Goal: Task Accomplishment & Management: Use online tool/utility

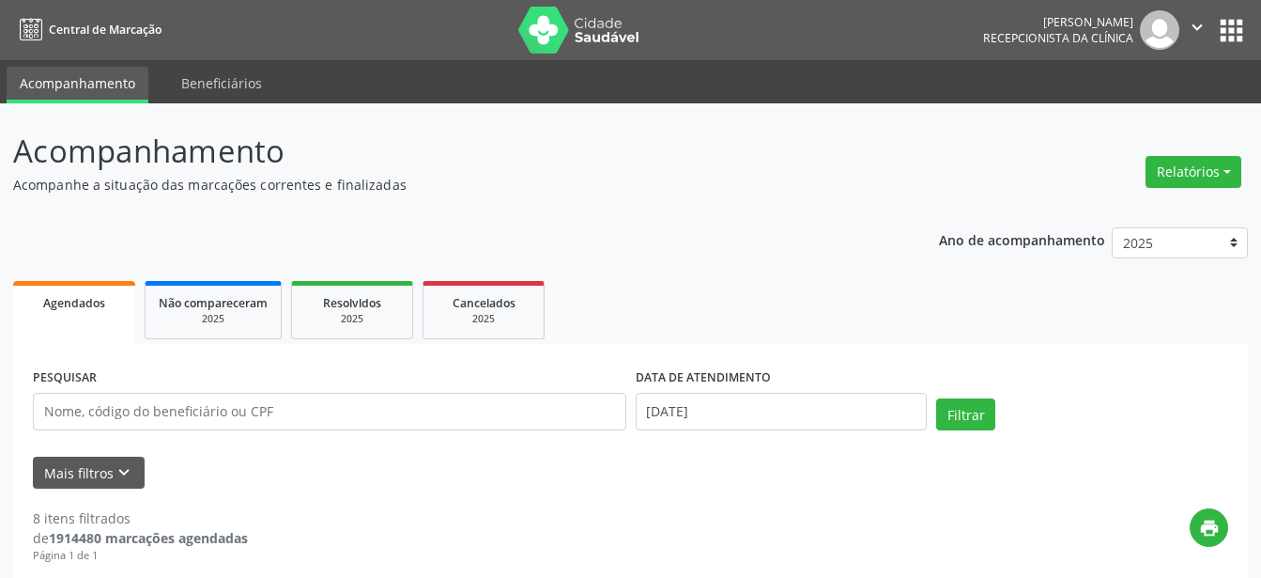
click at [1164, 177] on button "Relatórios" at bounding box center [1194, 172] width 96 height 32
click at [1133, 213] on link "Agendamentos" at bounding box center [1142, 212] width 202 height 26
select select "8"
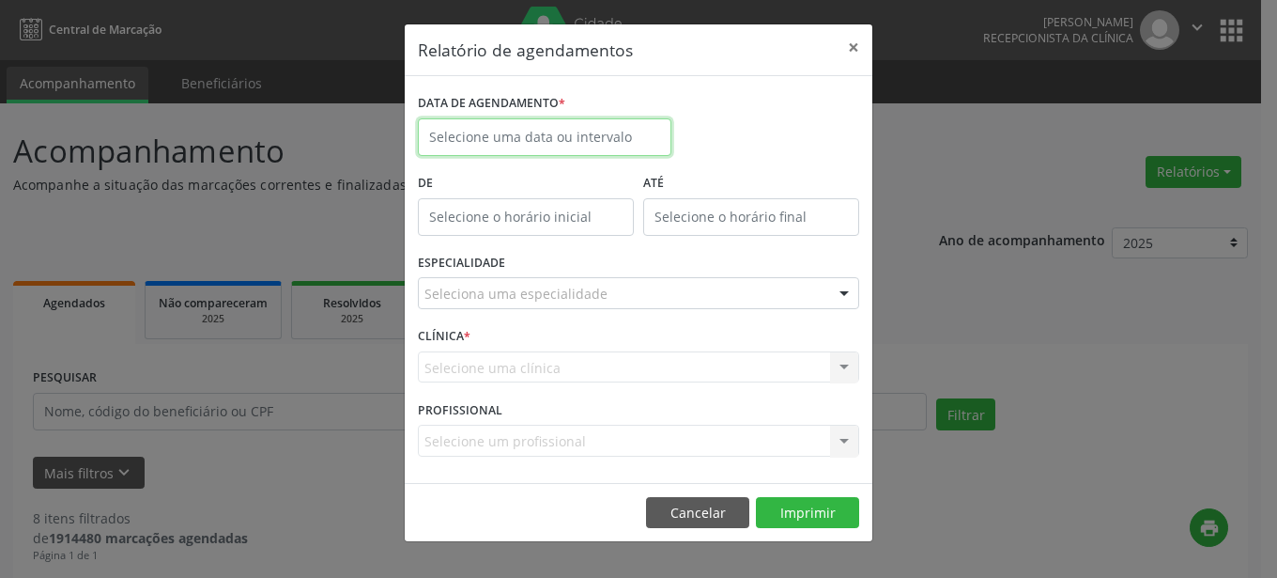
click at [555, 140] on input "text" at bounding box center [545, 137] width 254 height 38
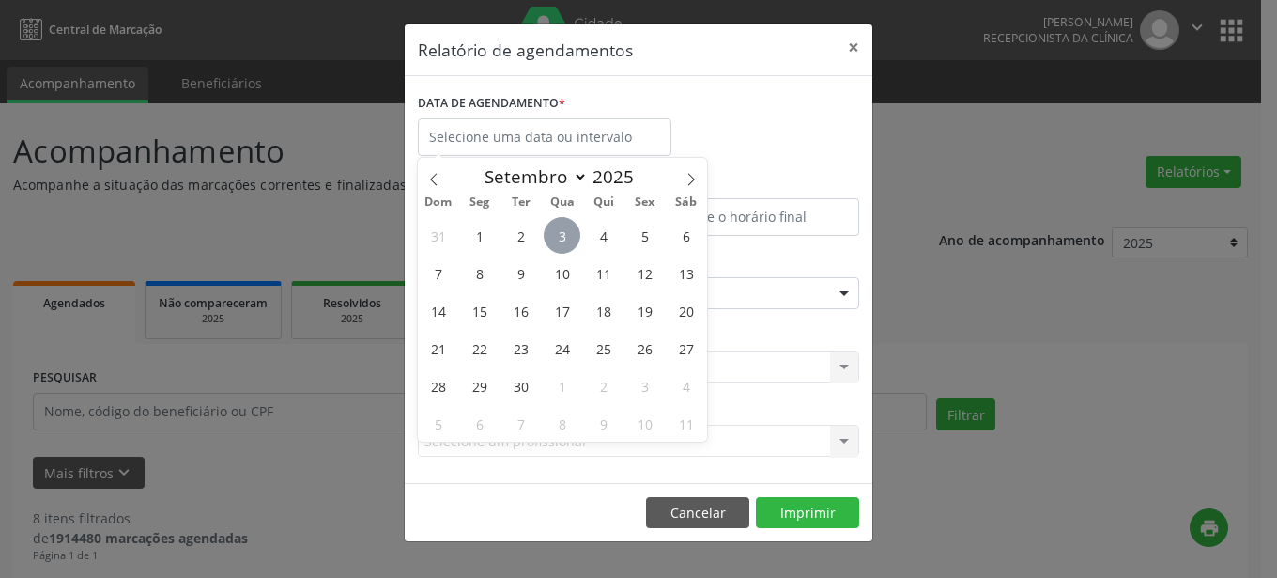
click at [569, 232] on span "3" at bounding box center [562, 235] width 37 height 37
type input "[DATE]"
click at [569, 232] on span "3" at bounding box center [562, 235] width 37 height 37
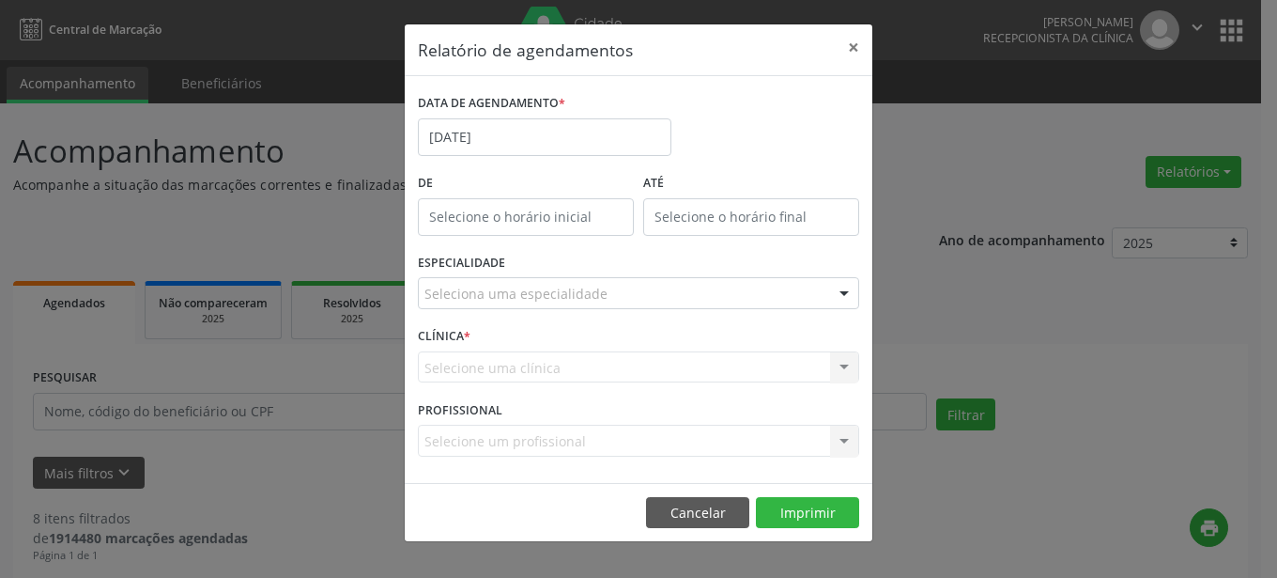
click at [846, 295] on div at bounding box center [844, 294] width 28 height 32
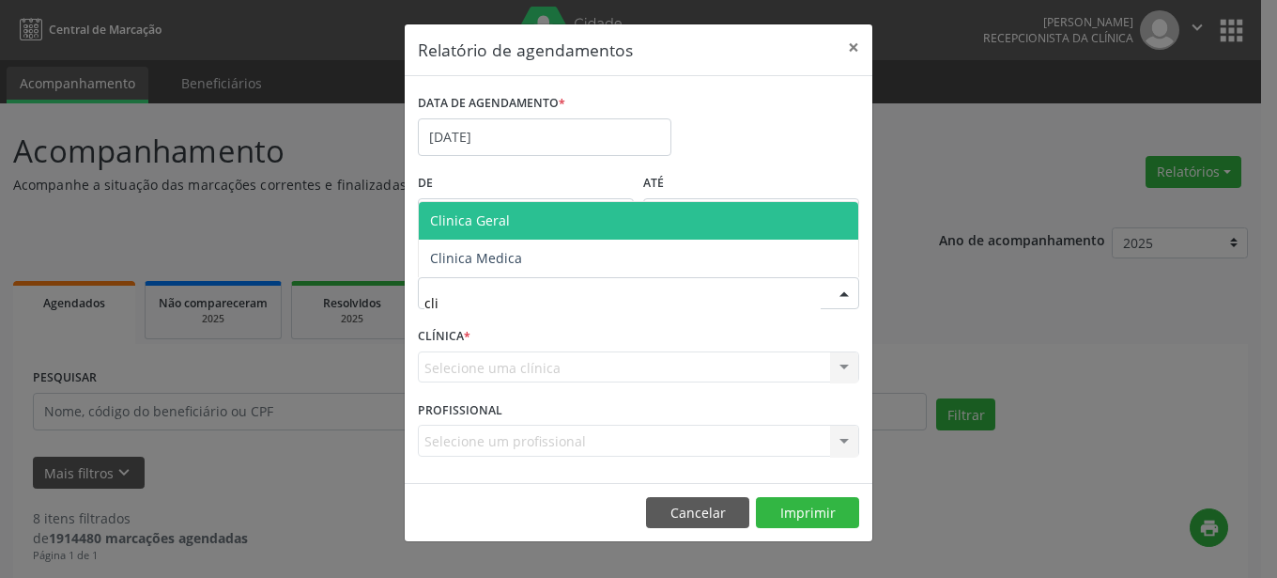
type input "clin"
click at [694, 223] on span "Clinica Geral" at bounding box center [639, 221] width 440 height 38
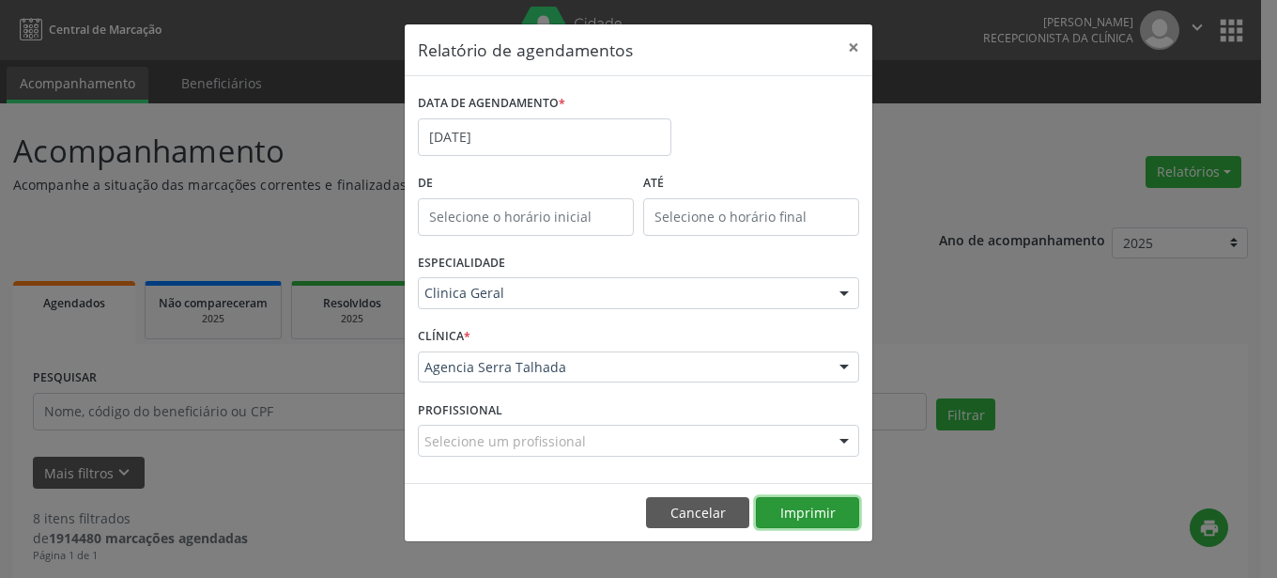
click at [811, 501] on button "Imprimir" at bounding box center [807, 513] width 103 height 32
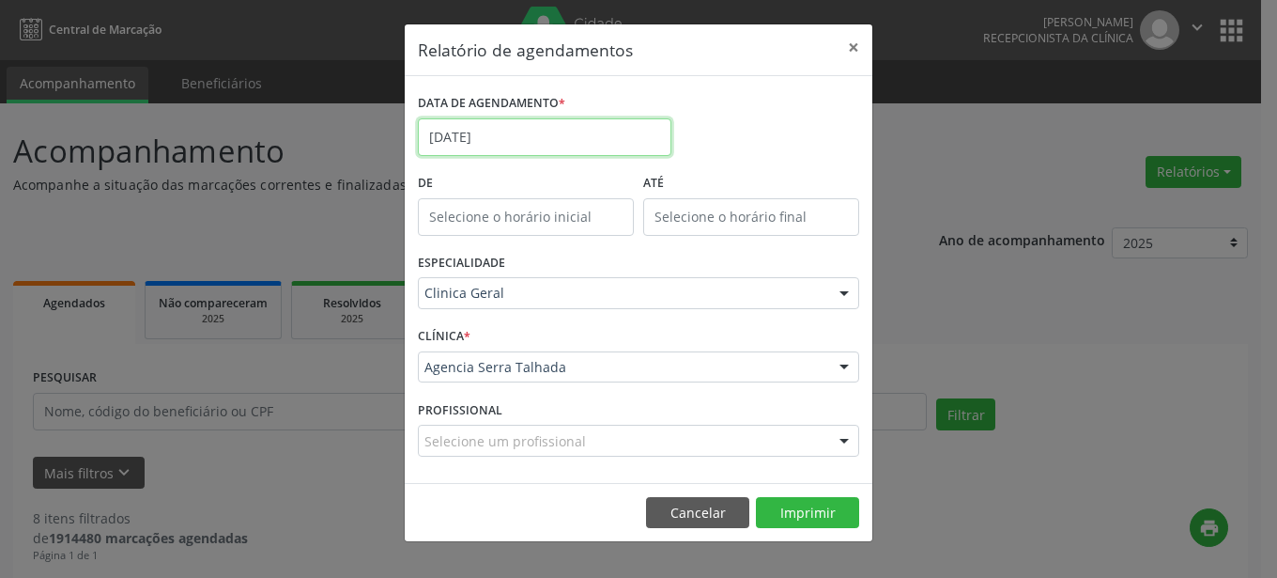
click at [615, 131] on input "[DATE]" at bounding box center [545, 137] width 254 height 38
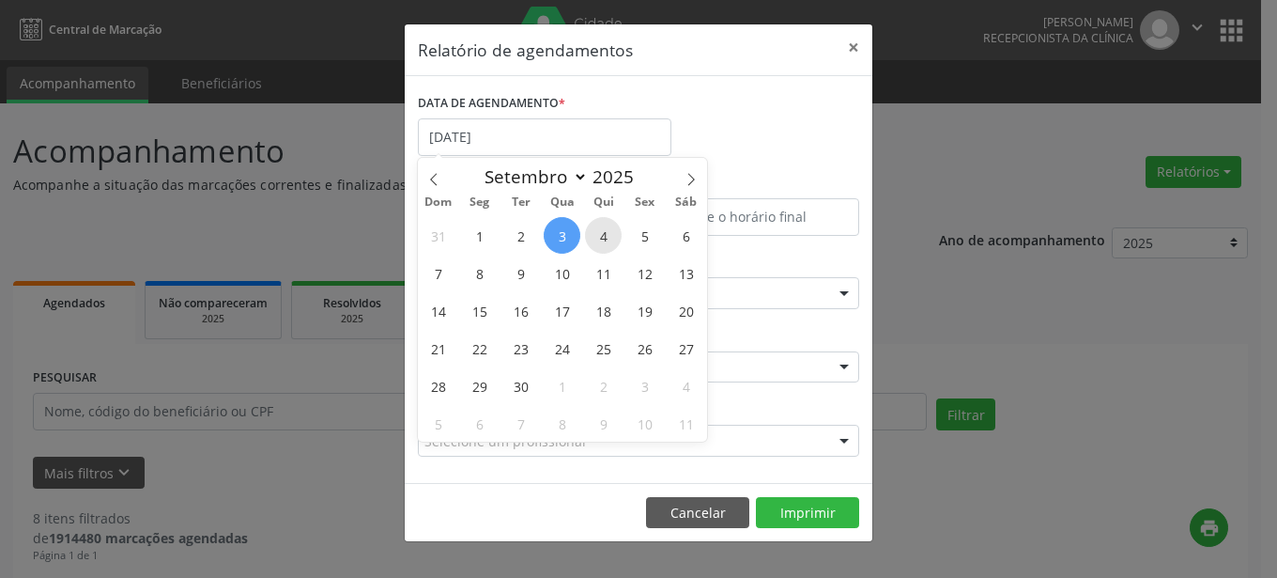
click at [607, 241] on span "4" at bounding box center [603, 235] width 37 height 37
type input "[DATE]"
click at [607, 241] on span "4" at bounding box center [603, 235] width 37 height 37
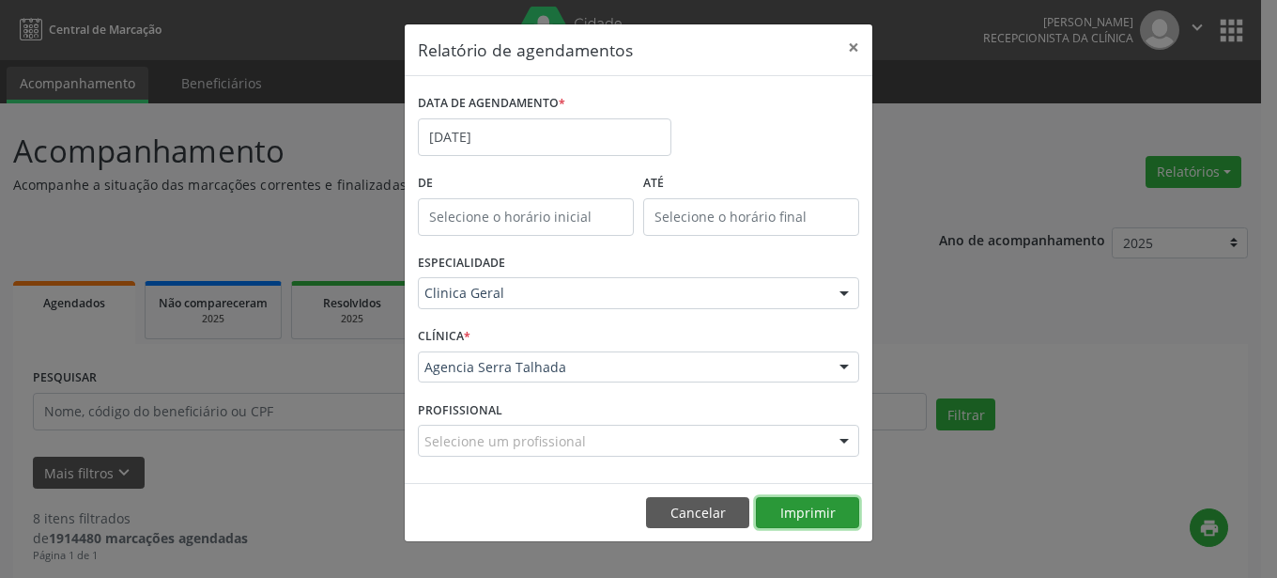
click at [829, 511] on button "Imprimir" at bounding box center [807, 513] width 103 height 32
click at [802, 527] on button "Imprimir" at bounding box center [807, 513] width 103 height 32
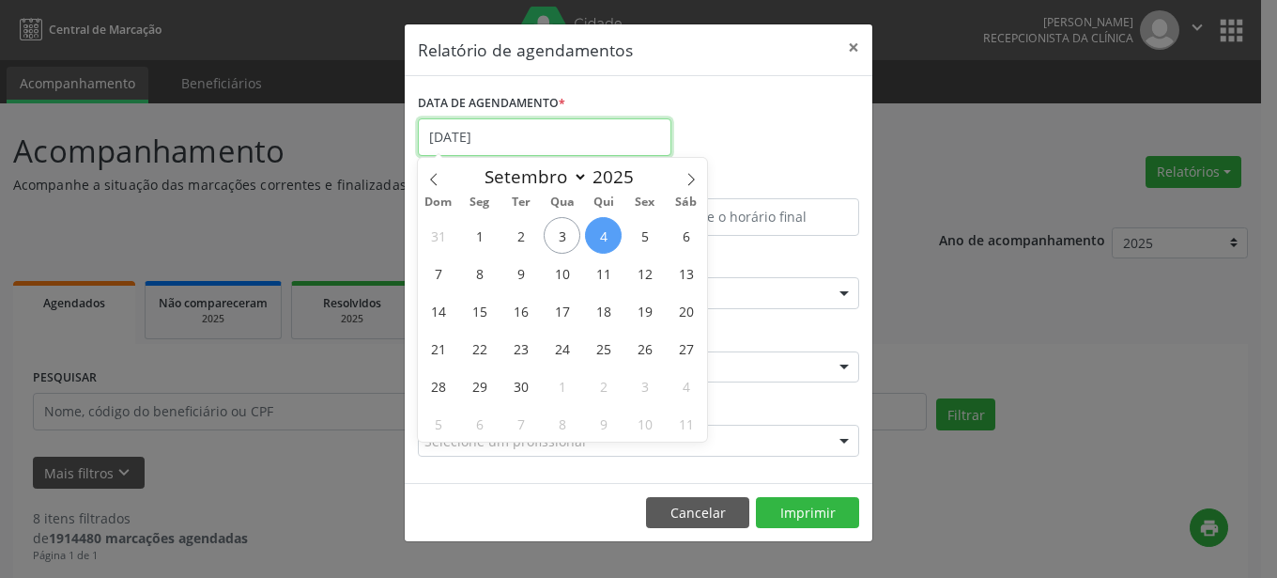
click at [586, 135] on input "[DATE]" at bounding box center [545, 137] width 254 height 38
click at [645, 239] on span "5" at bounding box center [644, 235] width 37 height 37
type input "05/09/2025"
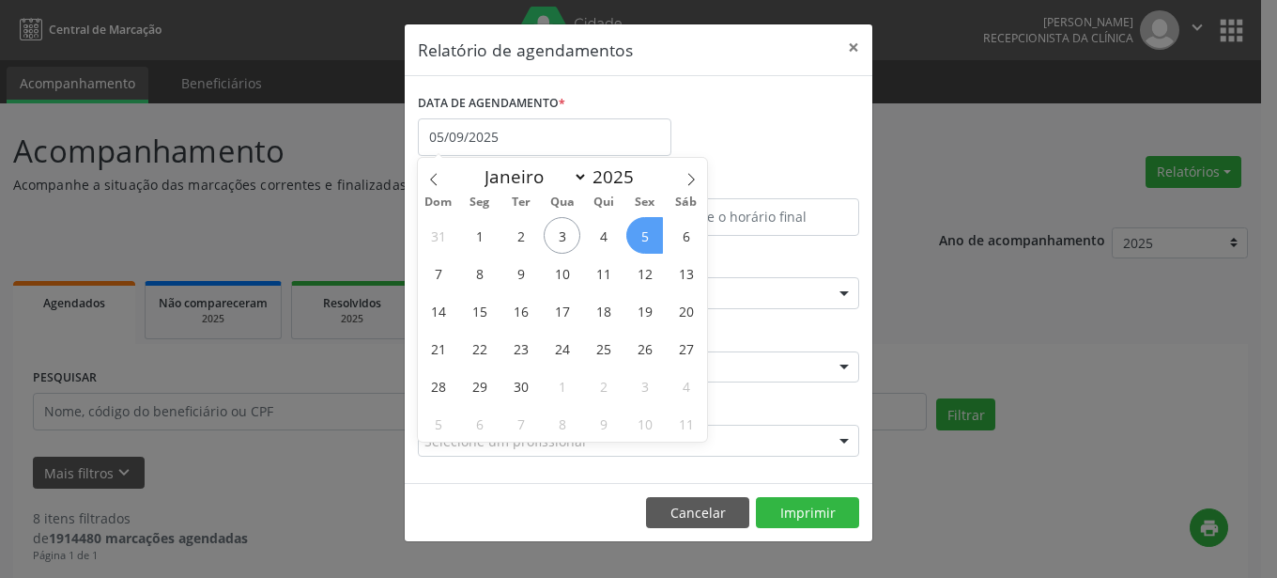
click at [645, 239] on span "5" at bounding box center [644, 235] width 37 height 37
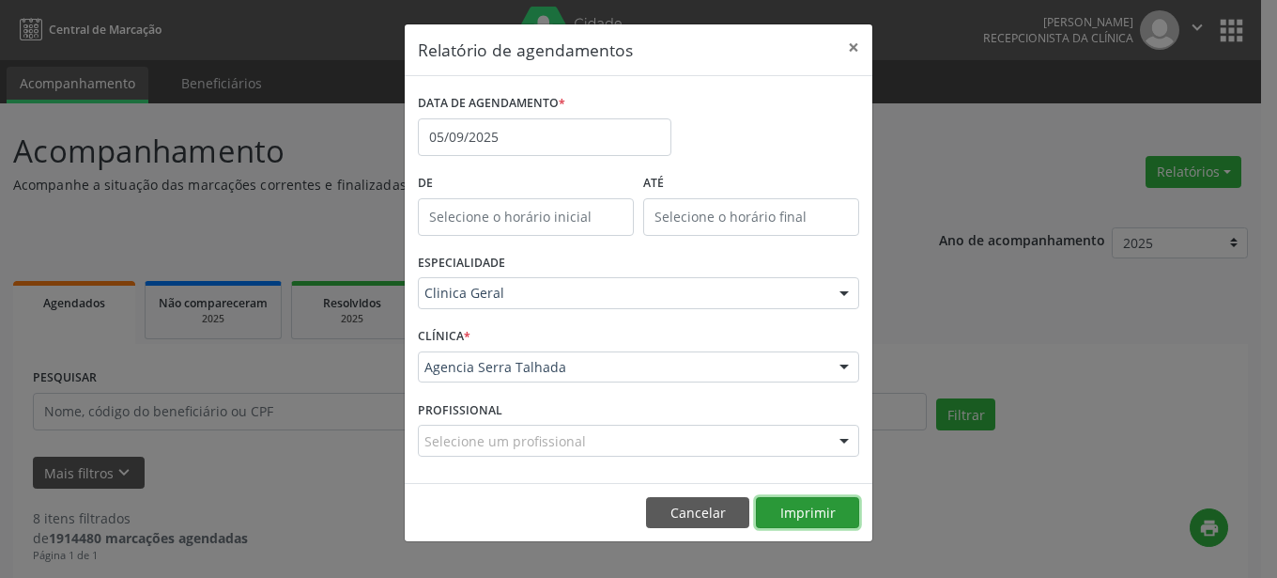
click at [811, 517] on button "Imprimir" at bounding box center [807, 513] width 103 height 32
click at [855, 52] on button "×" at bounding box center [854, 47] width 38 height 46
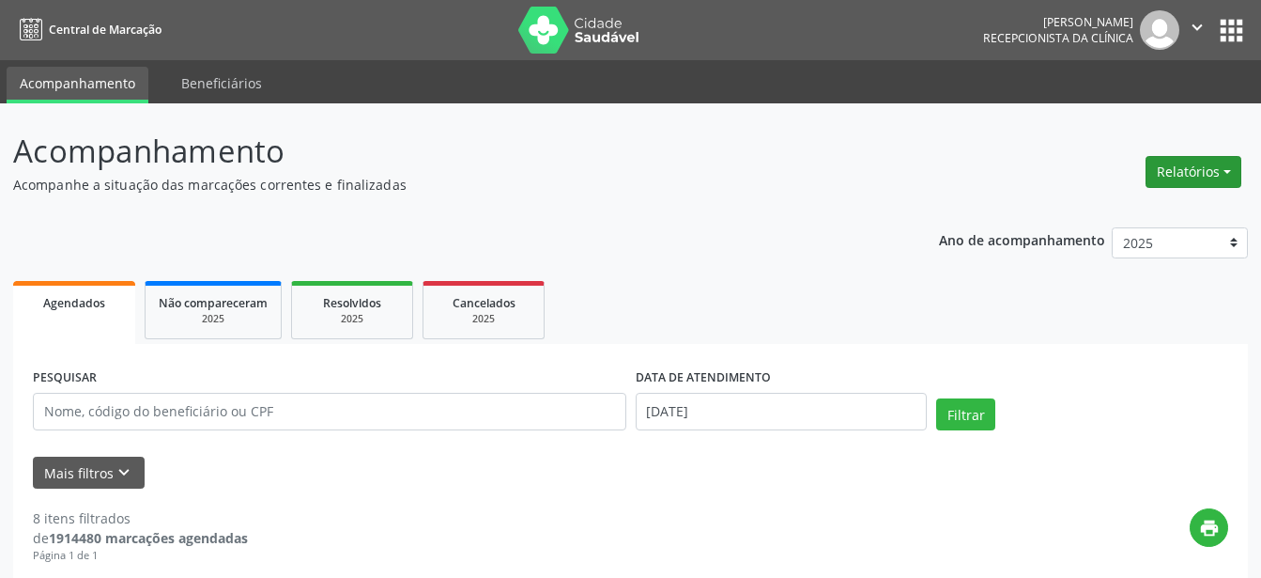
click at [1228, 168] on button "Relatórios" at bounding box center [1194, 172] width 96 height 32
click at [1143, 206] on link "Agendamentos" at bounding box center [1142, 212] width 202 height 26
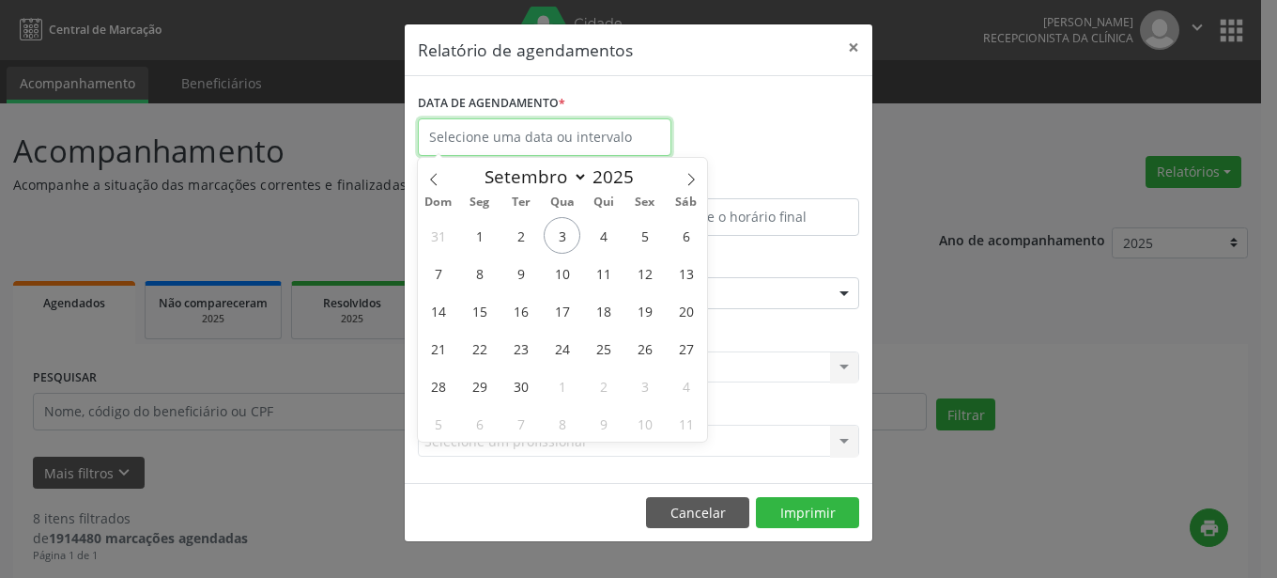
click at [456, 134] on input "text" at bounding box center [545, 137] width 254 height 38
click at [602, 240] on span "4" at bounding box center [603, 235] width 37 height 37
type input "[DATE]"
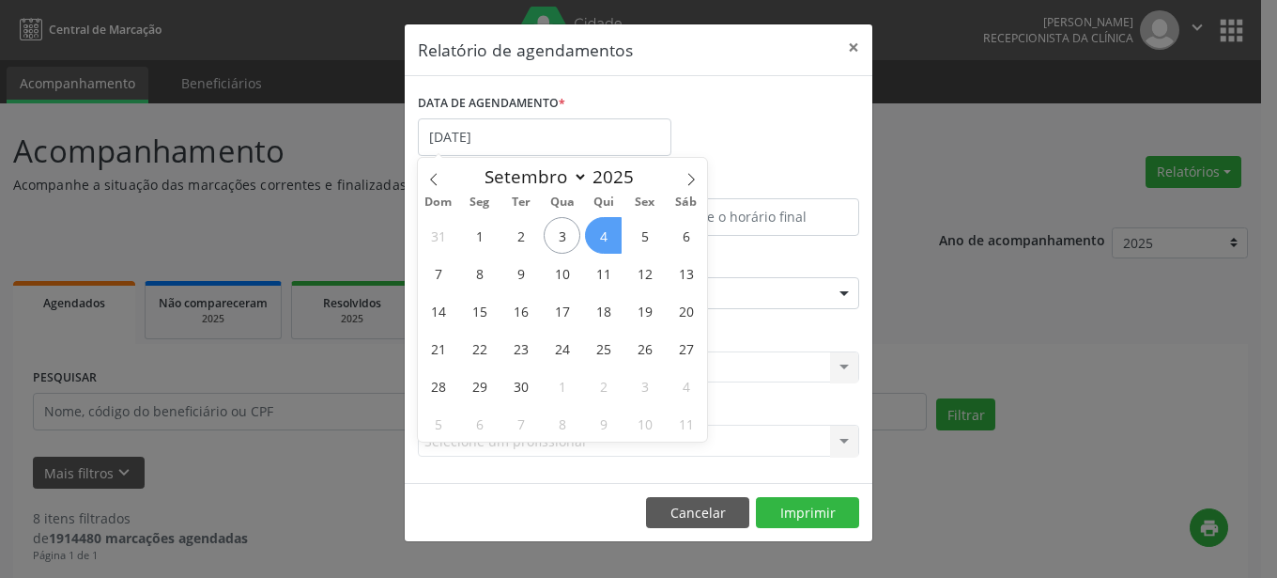
click at [602, 240] on span "4" at bounding box center [603, 235] width 37 height 37
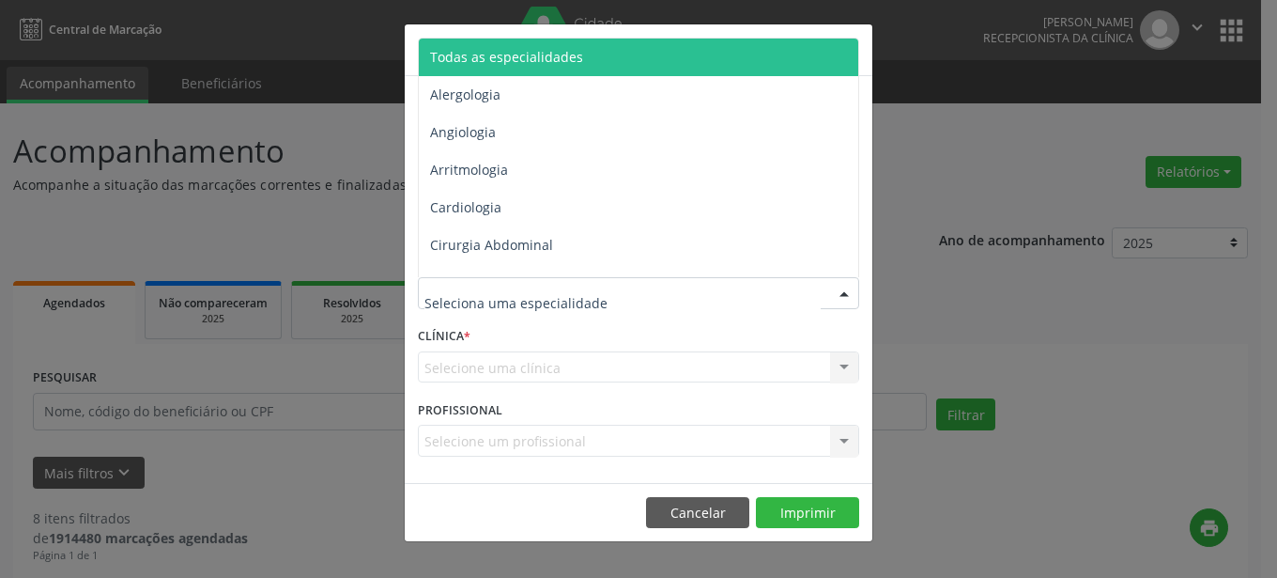
click at [843, 298] on div at bounding box center [844, 294] width 28 height 32
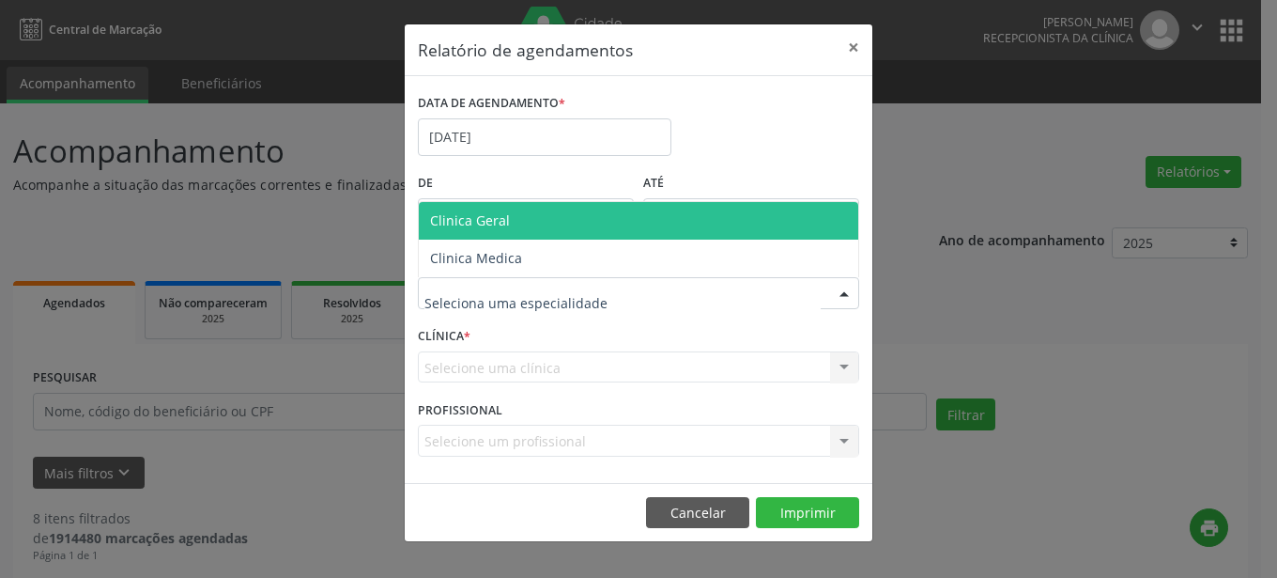
click at [916, 158] on div "Relatório de agendamentos × DATA DE AGENDAMENTO * [DATE] De ATÉ ESPECIALIDADE C…" at bounding box center [638, 289] width 1277 height 578
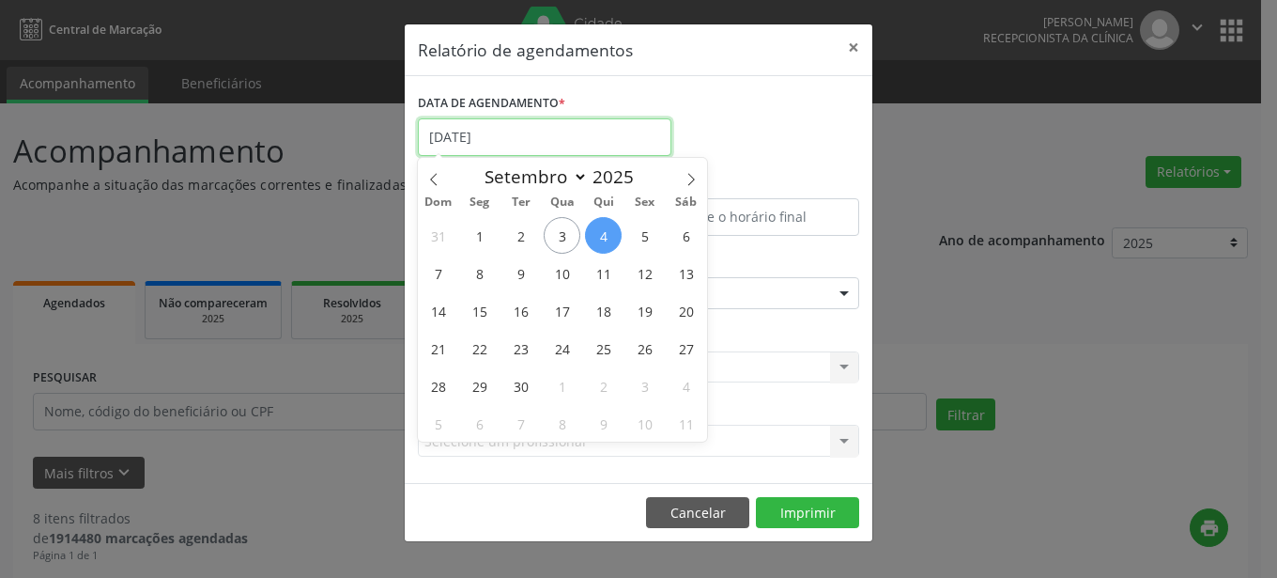
click at [540, 132] on input "[DATE]" at bounding box center [545, 137] width 254 height 38
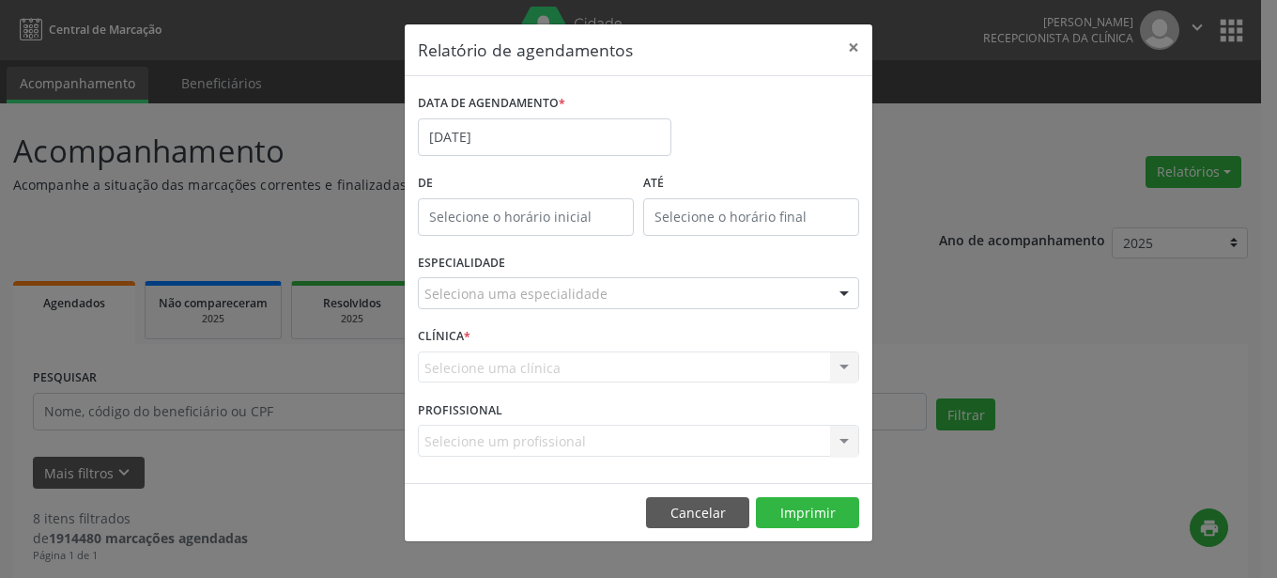
click at [1023, 182] on div "Relatório de agendamentos × DATA DE AGENDAMENTO * [DATE] De ATÉ ESPECIALIDADE S…" at bounding box center [638, 289] width 1277 height 578
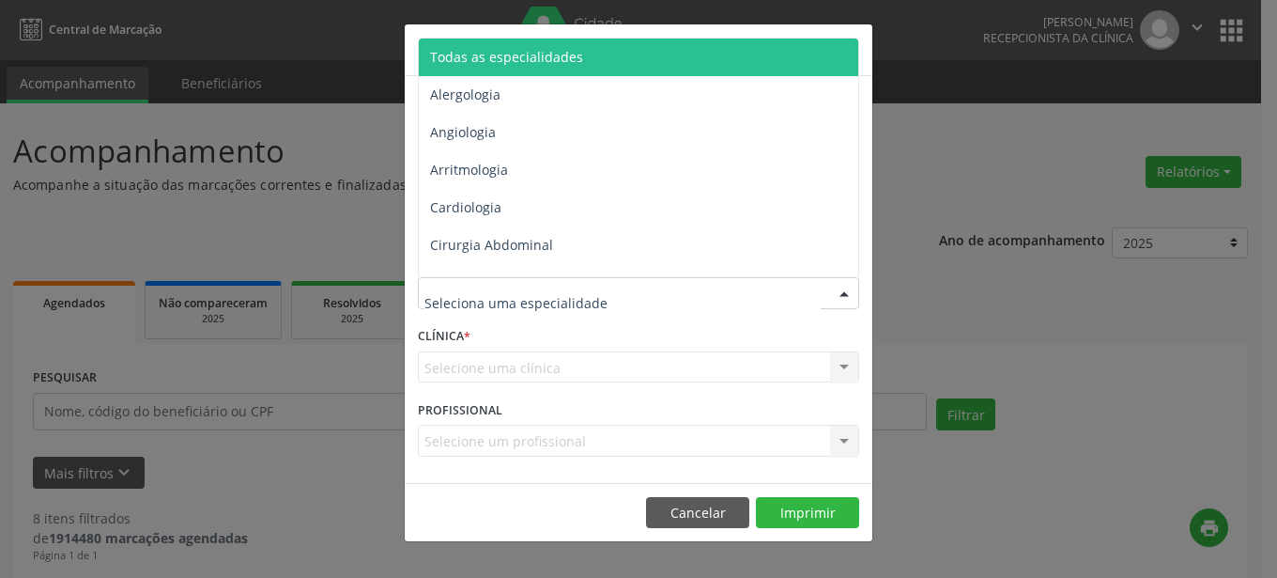
click at [847, 295] on div at bounding box center [844, 294] width 28 height 32
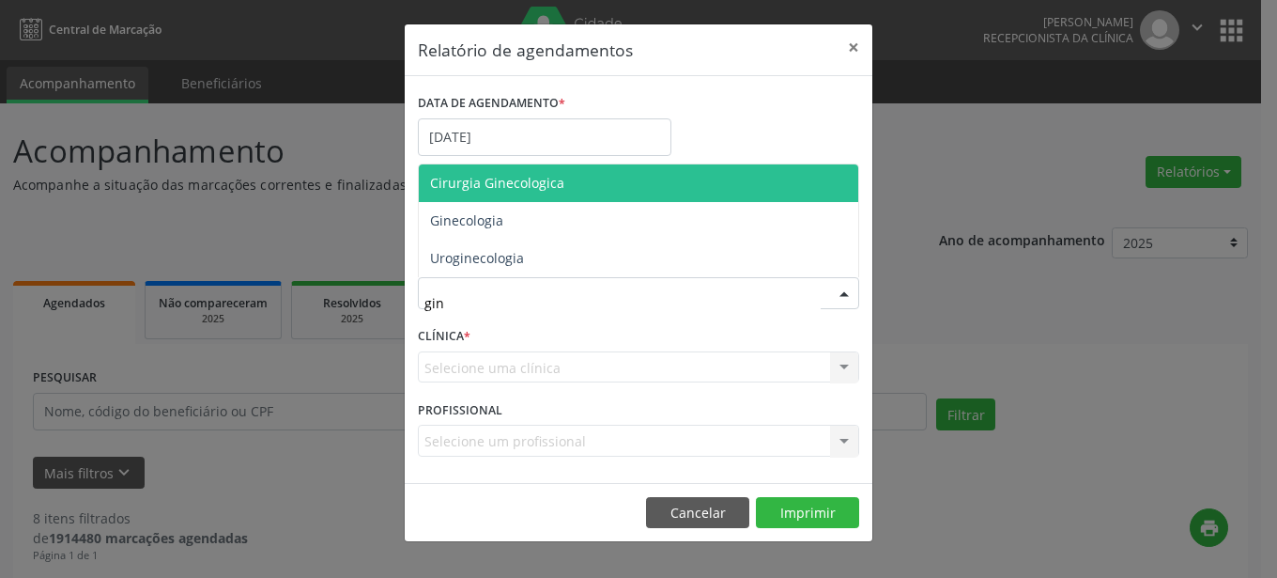
type input "gine"
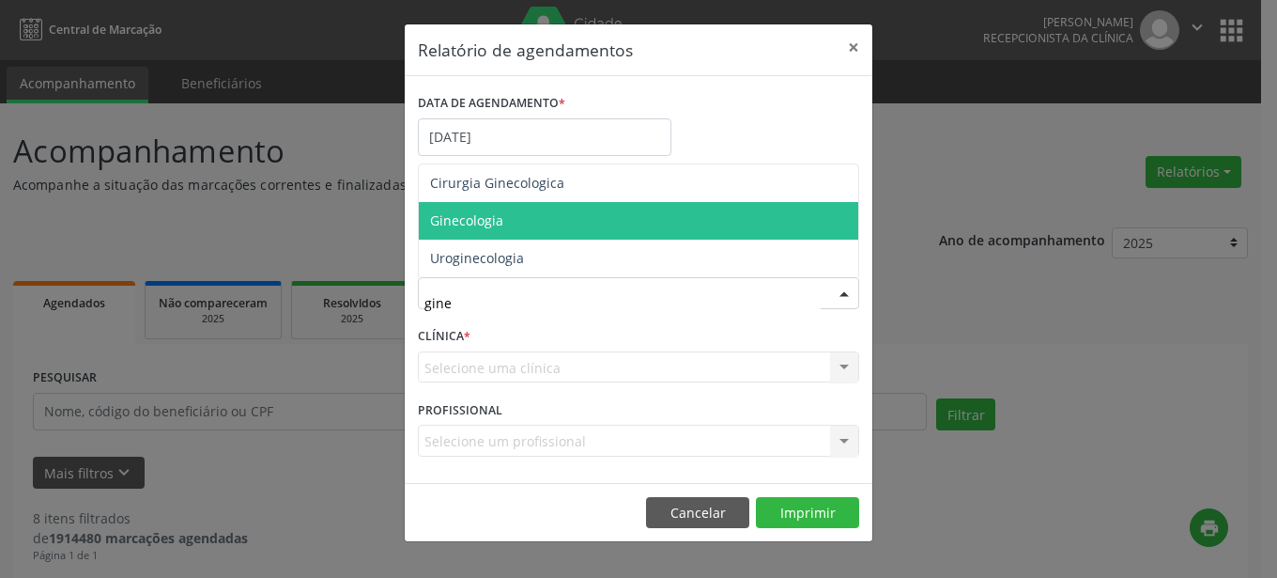
click at [549, 214] on span "Ginecologia" at bounding box center [639, 221] width 440 height 38
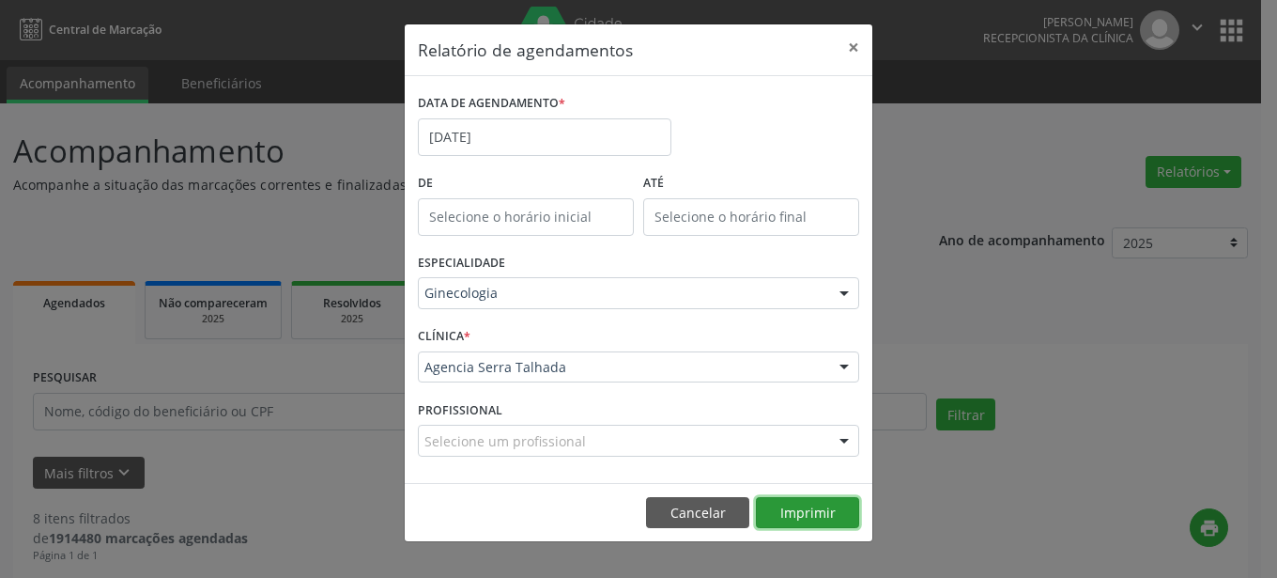
click at [833, 502] on button "Imprimir" at bounding box center [807, 513] width 103 height 32
click at [903, 65] on div "Relatório de agendamentos × DATA DE AGENDAMENTO * [DATE] De ATÉ ESPECIALIDADE G…" at bounding box center [638, 289] width 1277 height 578
click at [826, 517] on button "Imprimir" at bounding box center [807, 513] width 103 height 32
click at [859, 46] on button "×" at bounding box center [854, 47] width 38 height 46
